Goal: Transaction & Acquisition: Purchase product/service

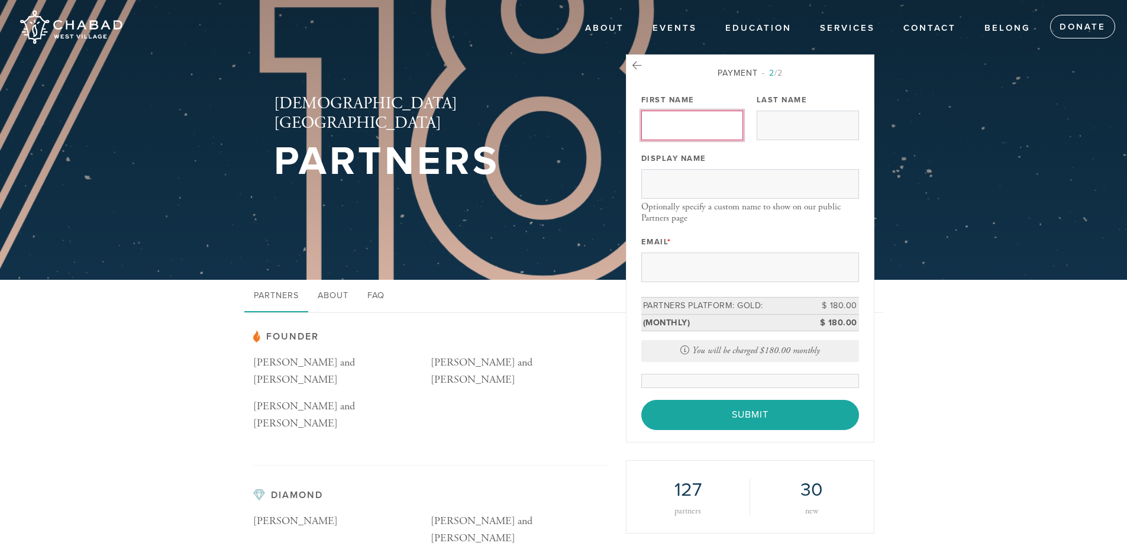
click at [683, 138] on input "First Name" at bounding box center [692, 126] width 102 height 30
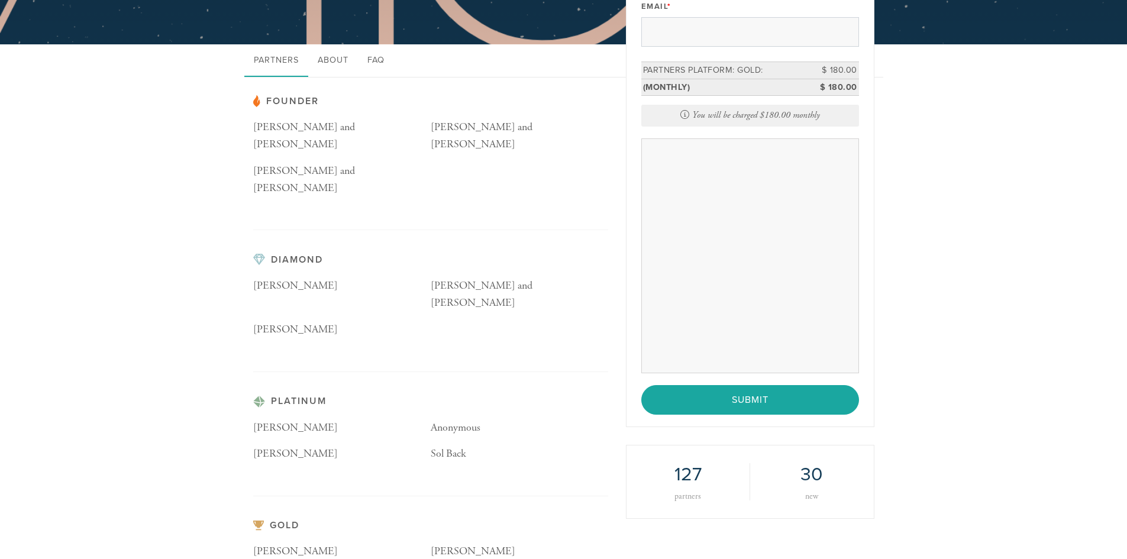
scroll to position [236, 0]
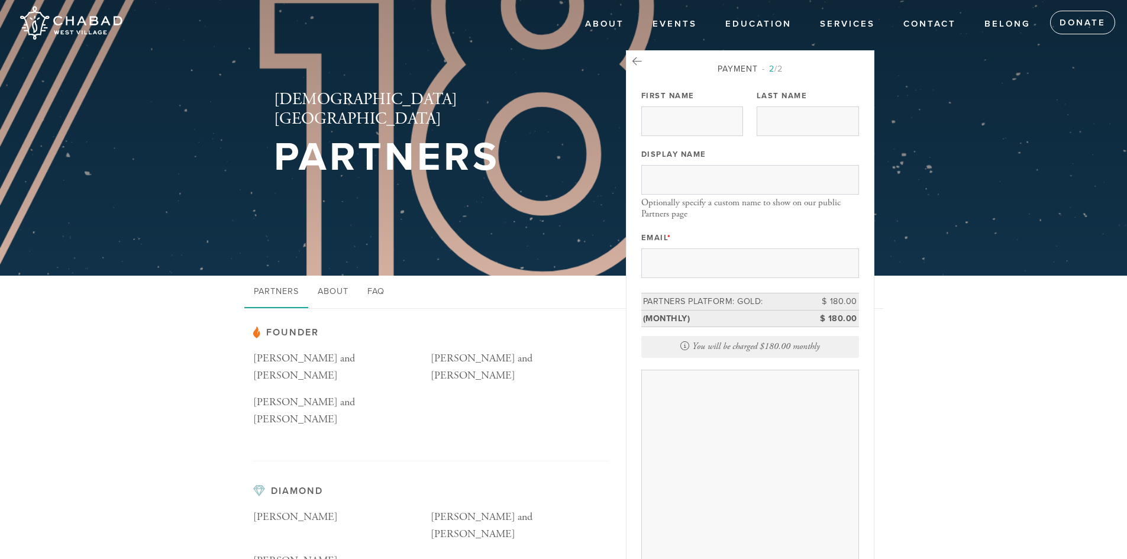
click at [901, 239] on header "About Events High Holidays Sukkot Shabbat Matinée Hineni: Here I Am [DATE] [DAT…" at bounding box center [563, 136] width 1127 height 280
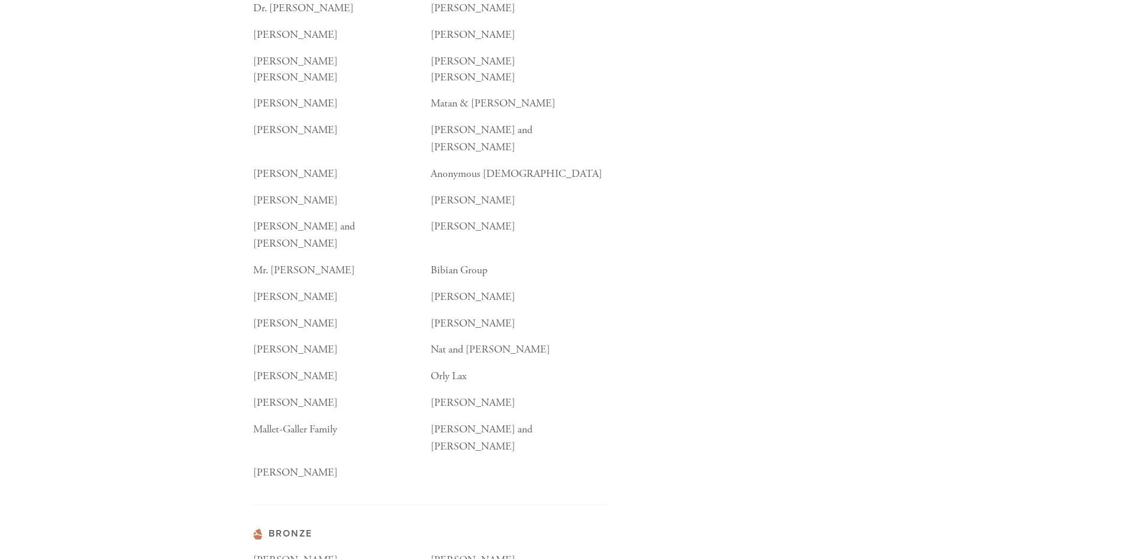
scroll to position [1183, 0]
click at [576, 367] on div "Orly Lax" at bounding box center [520, 380] width 178 height 27
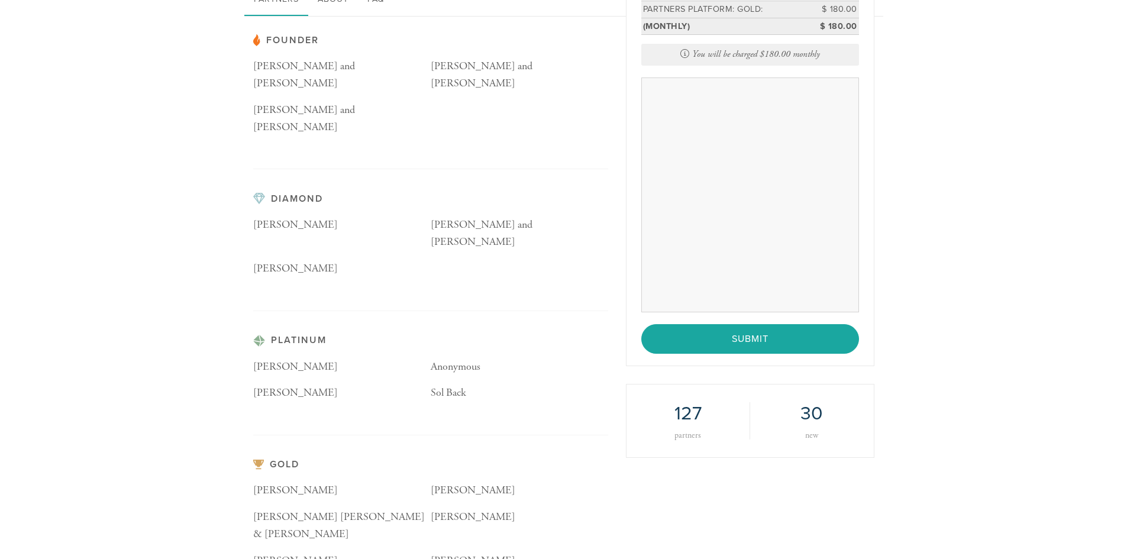
scroll to position [296, 0]
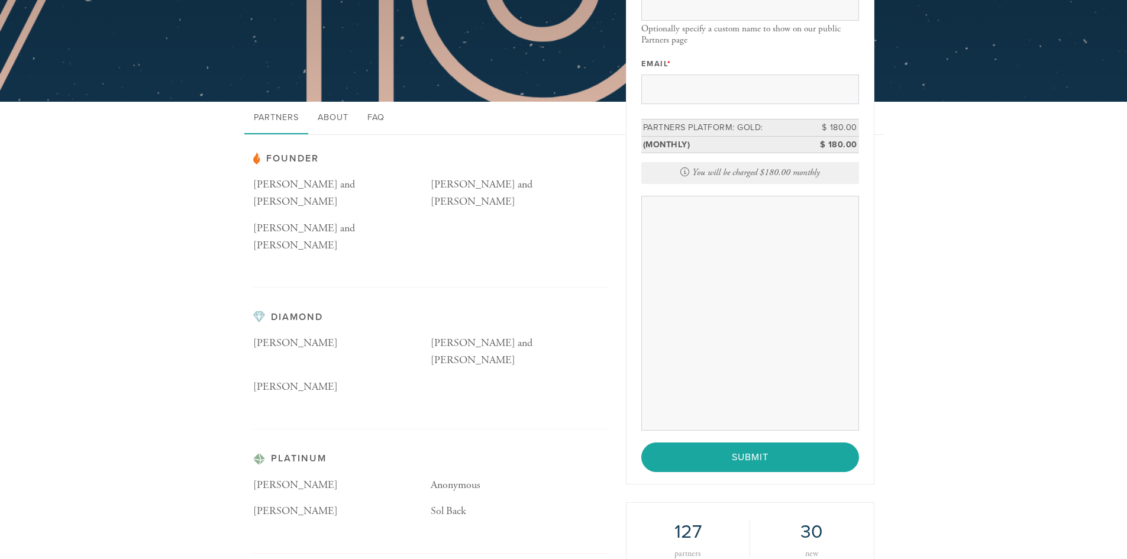
scroll to position [178, 0]
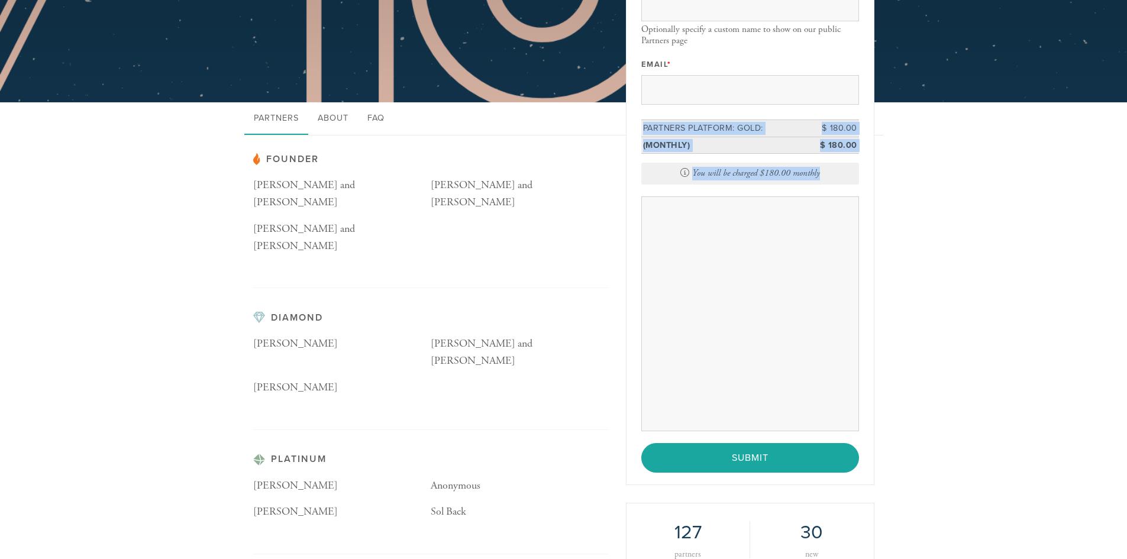
drag, startPoint x: 828, startPoint y: 179, endPoint x: 638, endPoint y: 122, distance: 198.8
click at [638, 122] on div "Payment 2 /2 First Name Last Name Display Name Optionally specify a custom name…" at bounding box center [750, 181] width 249 height 608
drag, startPoint x: 651, startPoint y: 131, endPoint x: 864, endPoint y: 169, distance: 215.9
click at [864, 169] on div "Payment 2 /2 First Name Last Name Display Name Optionally specify a custom name…" at bounding box center [750, 181] width 249 height 608
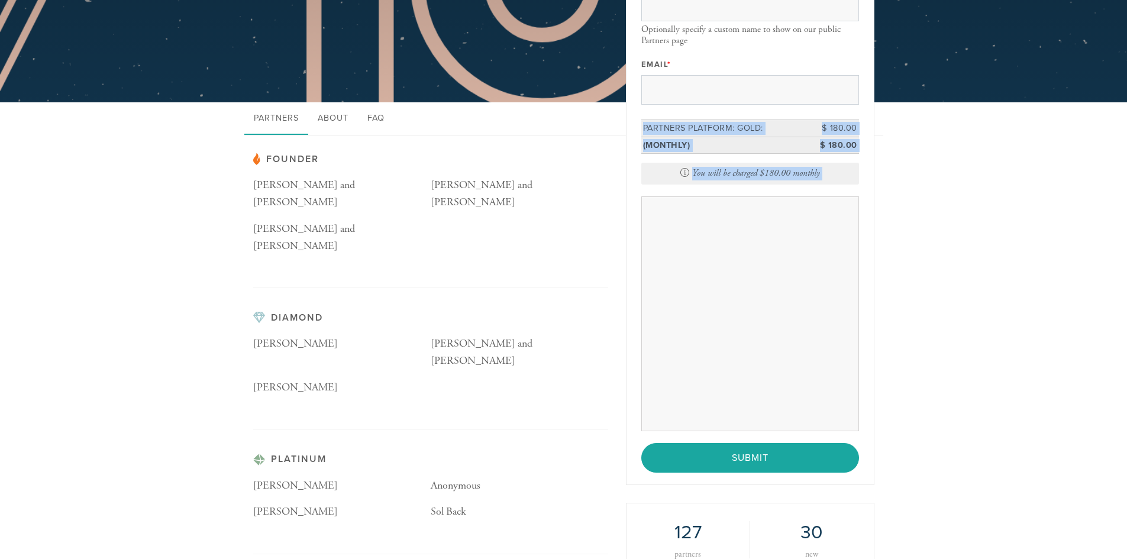
click at [864, 169] on div "Payment 2 /2 First Name Last Name Display Name Optionally specify a custom name…" at bounding box center [750, 181] width 249 height 608
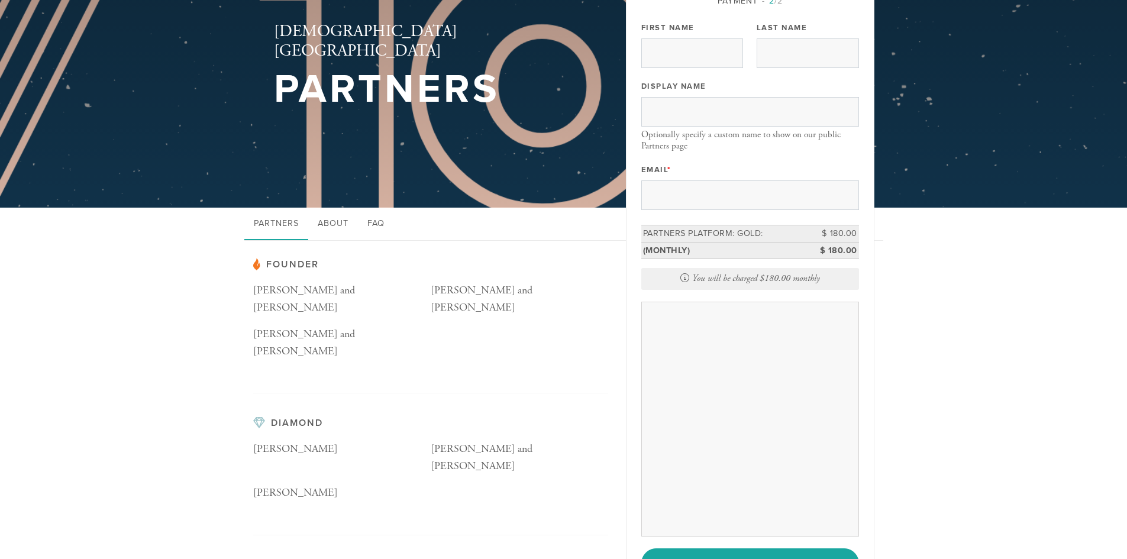
scroll to position [0, 0]
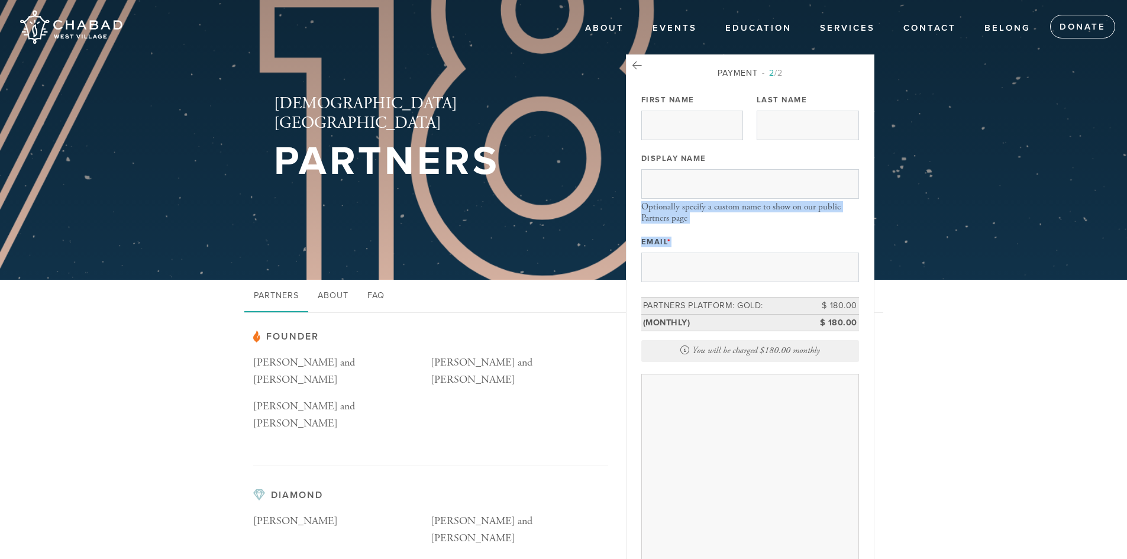
drag, startPoint x: 770, startPoint y: 230, endPoint x: 640, endPoint y: 208, distance: 132.0
click at [640, 208] on div "Payment 2 /2 First Name Last Name Display Name Optionally specify a custom name…" at bounding box center [750, 358] width 249 height 608
